Goal: Learn about a topic

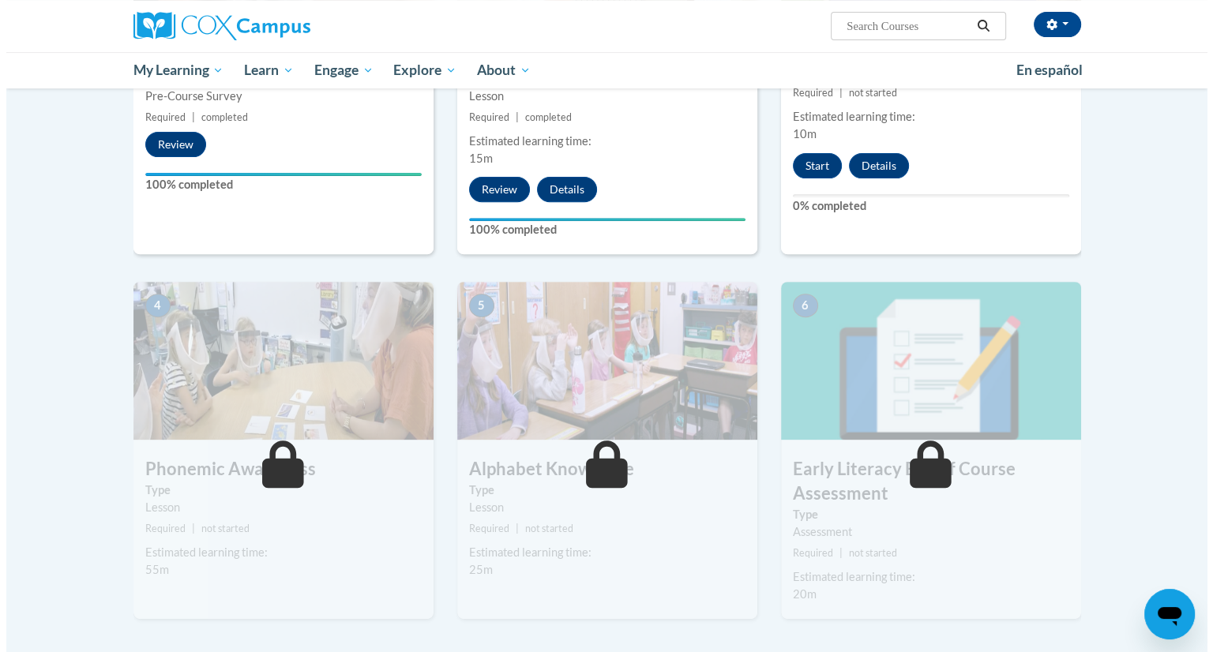
scroll to position [474, 0]
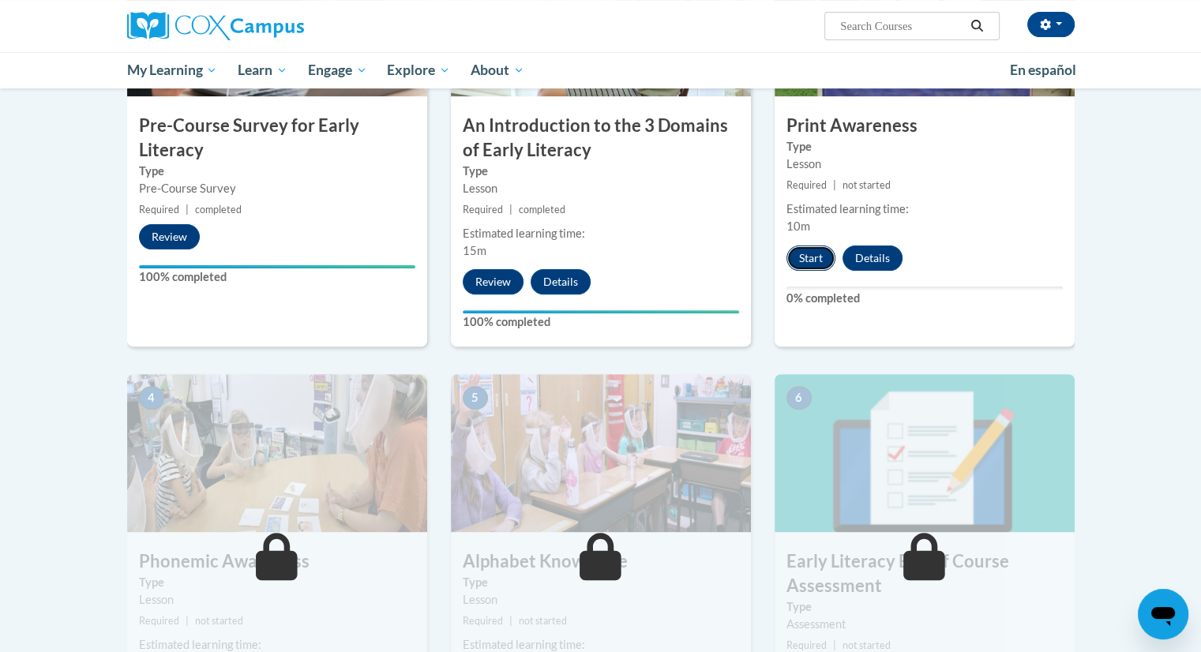
click at [804, 265] on button "Start" at bounding box center [810, 258] width 49 height 25
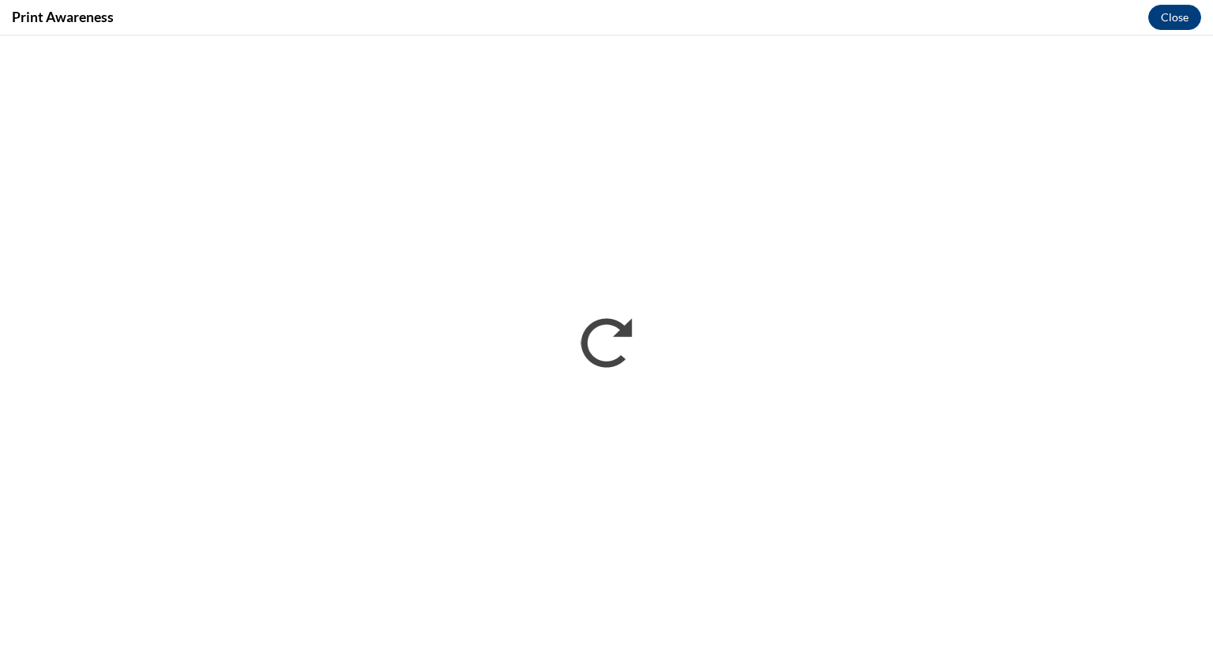
scroll to position [0, 0]
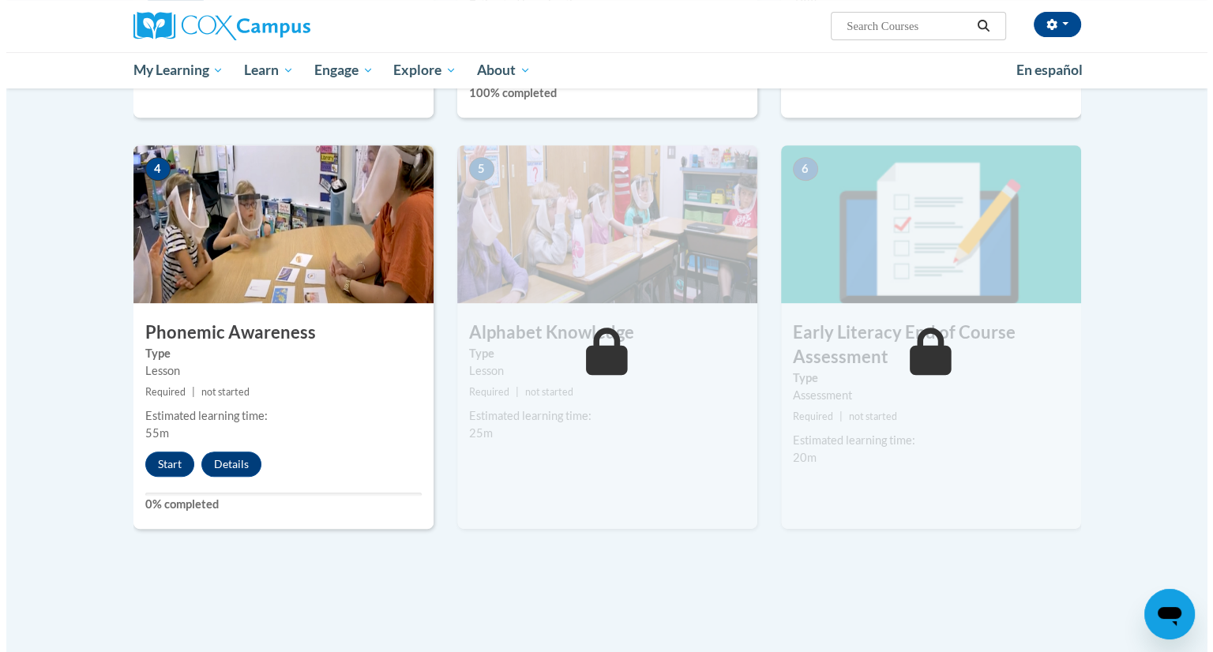
scroll to position [711, 0]
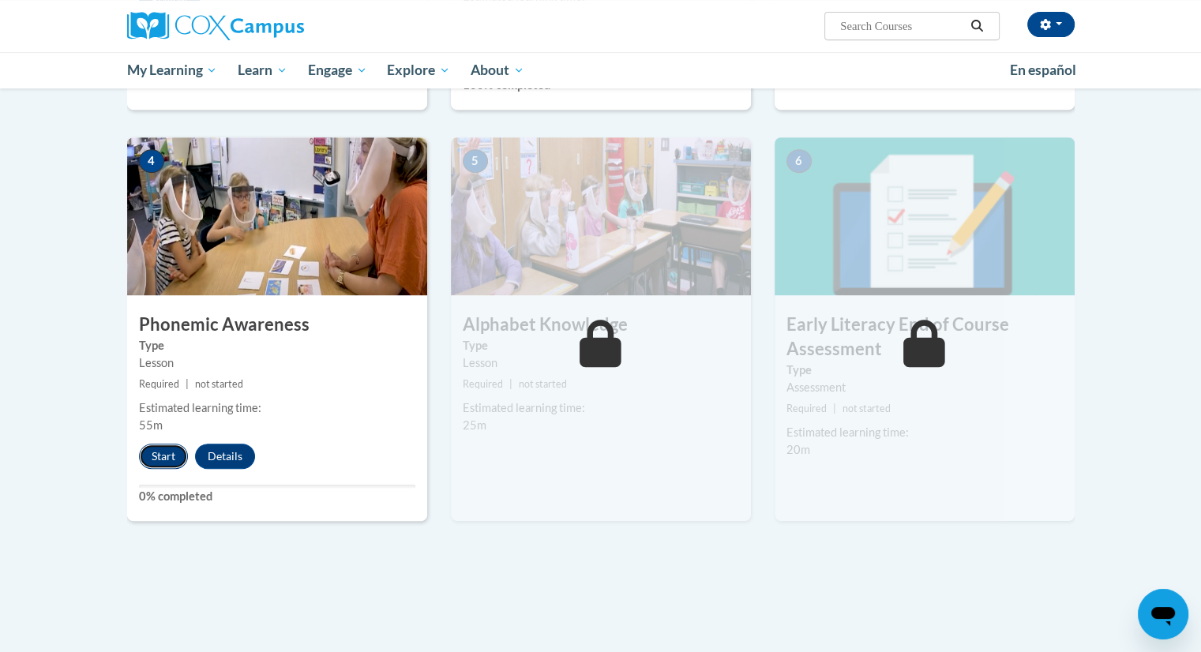
click at [155, 456] on button "Start" at bounding box center [163, 456] width 49 height 25
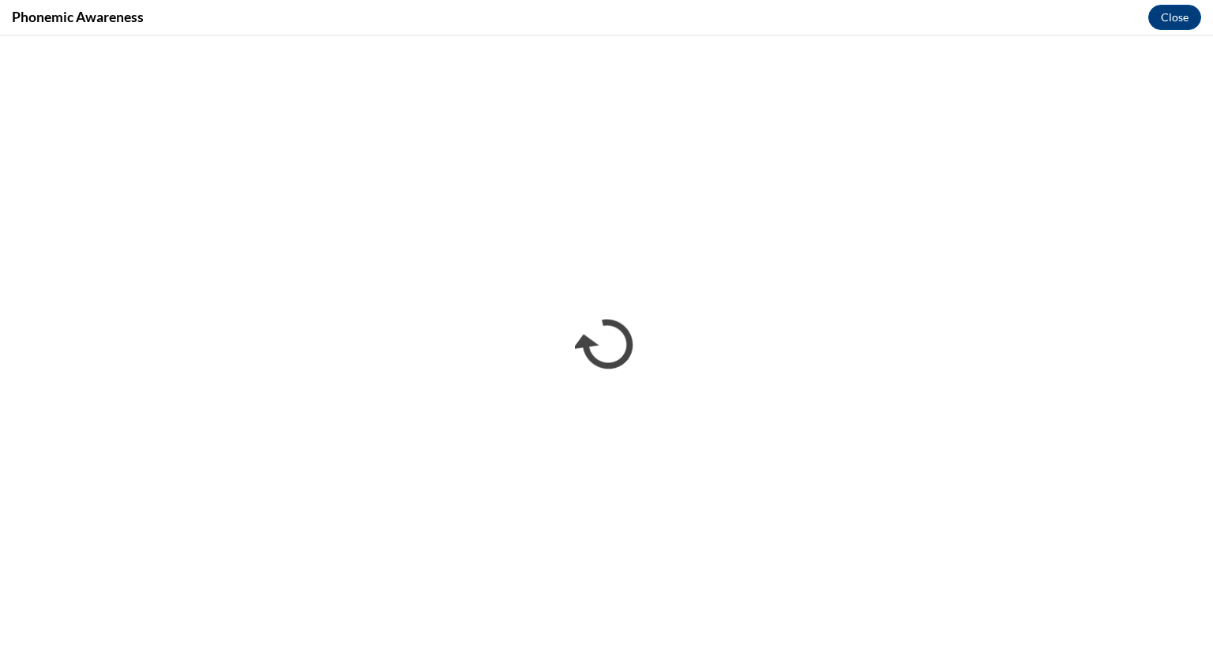
scroll to position [0, 0]
